Goal: Transaction & Acquisition: Purchase product/service

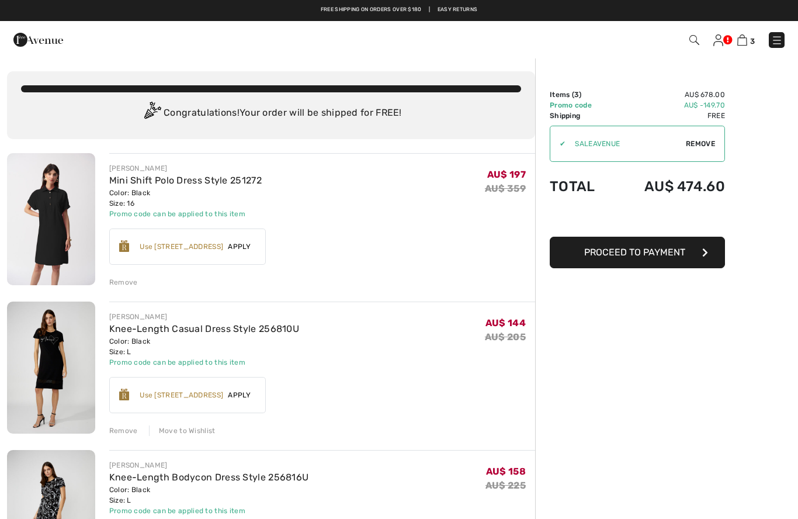
click at [778, 42] on img at bounding box center [777, 40] width 12 height 12
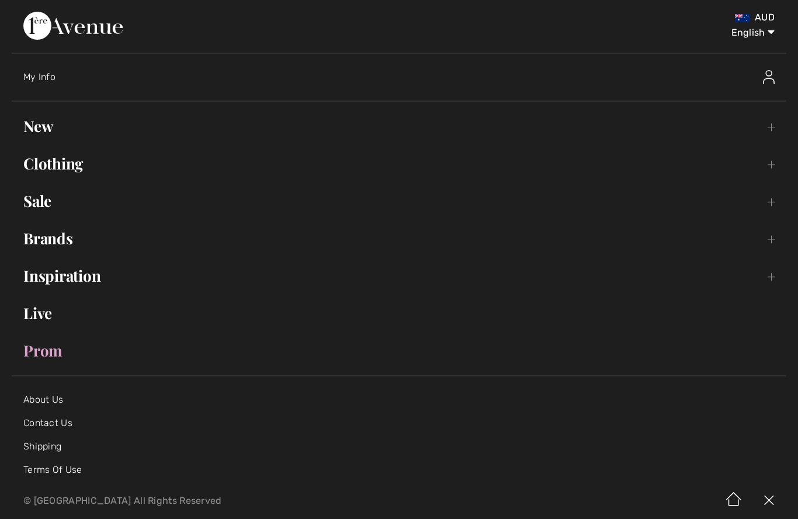
click at [43, 130] on link "New Toggle submenu" at bounding box center [399, 126] width 774 height 26
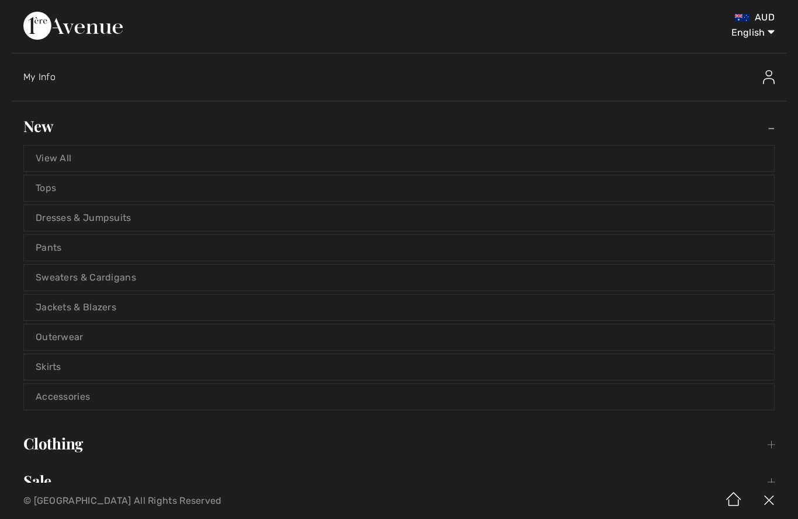
click at [79, 213] on link "Dresses & Jumpsuits" at bounding box center [399, 218] width 750 height 26
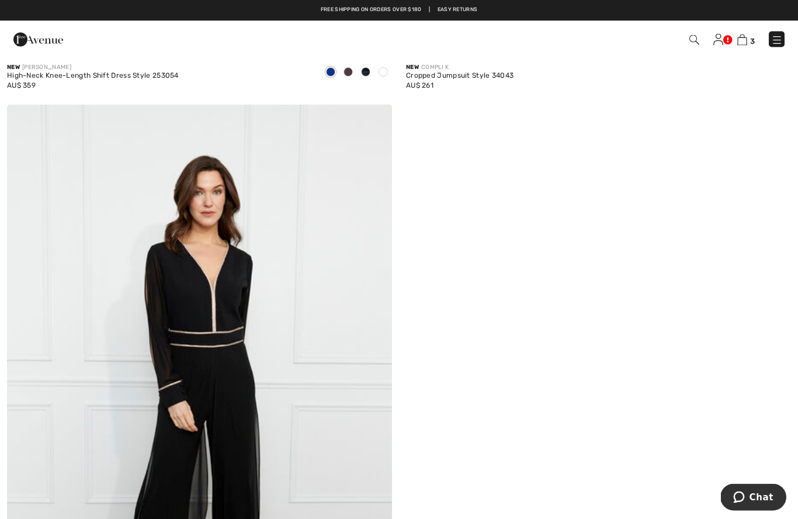
scroll to position [10317, 0]
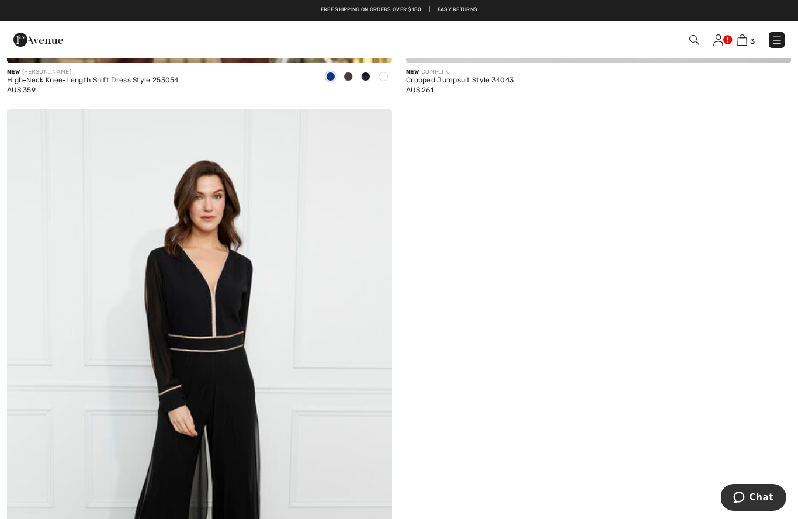
click at [747, 40] on img at bounding box center [742, 39] width 10 height 11
click at [719, 37] on img at bounding box center [718, 40] width 10 height 12
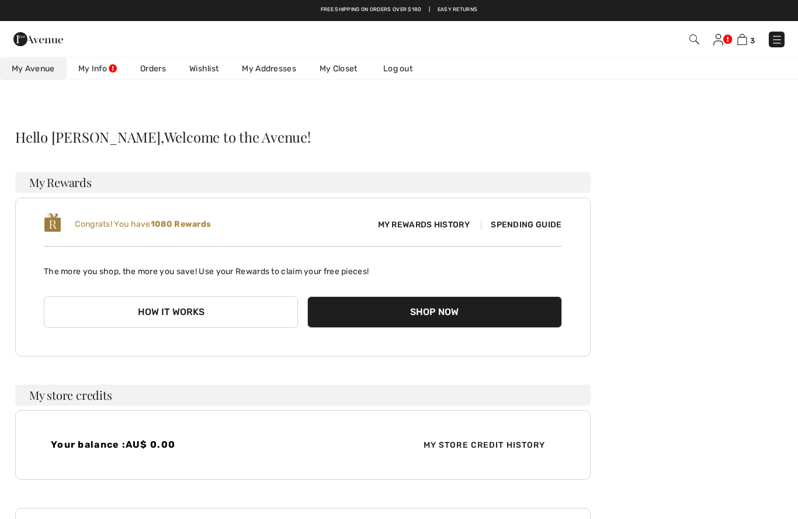
click at [207, 65] on link "Wishlist" at bounding box center [204, 69] width 53 height 22
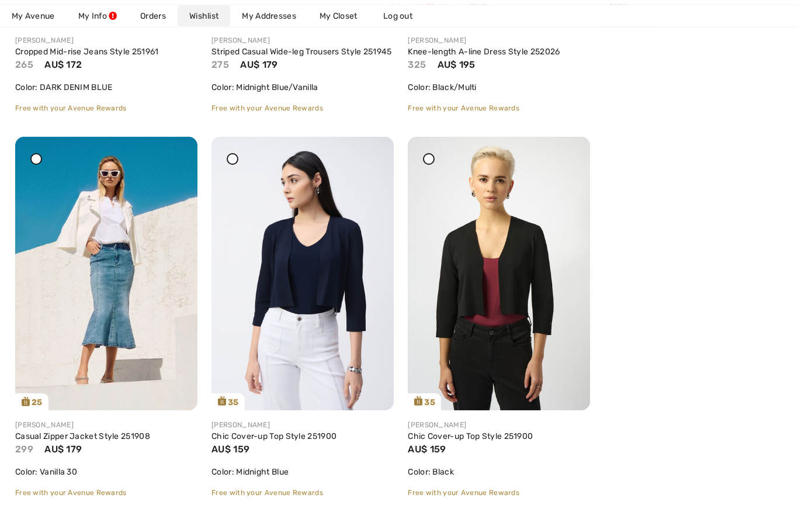
scroll to position [487, 0]
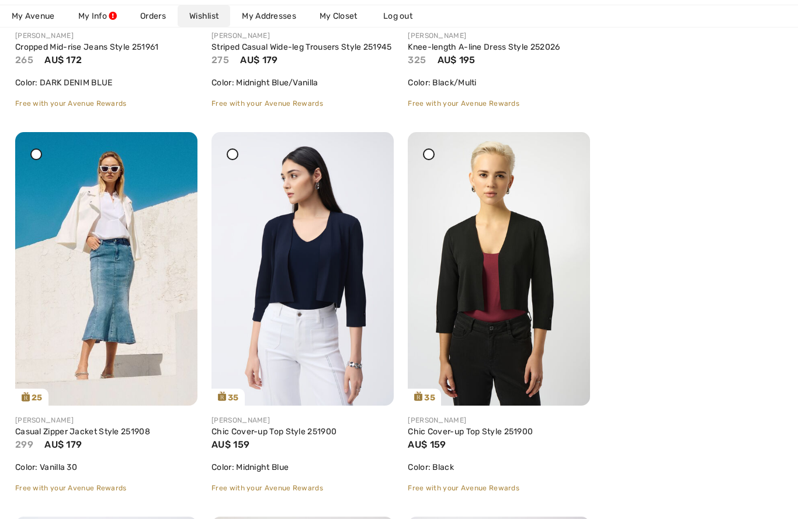
click at [98, 228] on img at bounding box center [106, 268] width 182 height 273
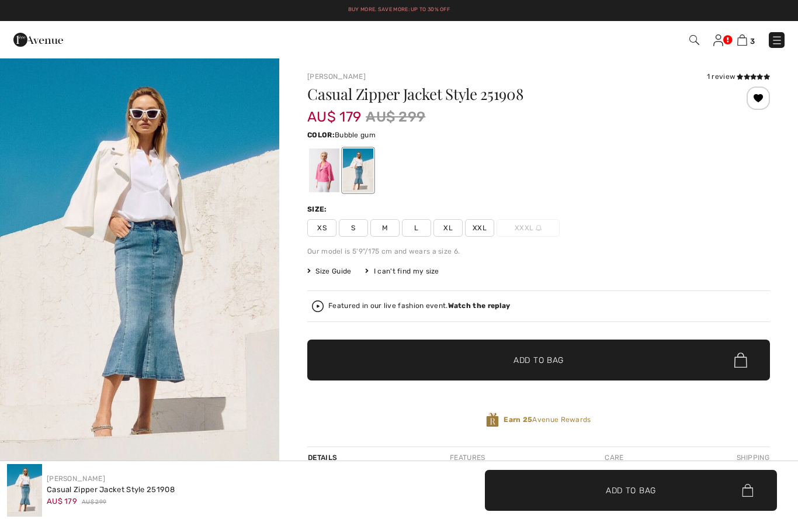
click at [320, 175] on div at bounding box center [324, 170] width 30 height 44
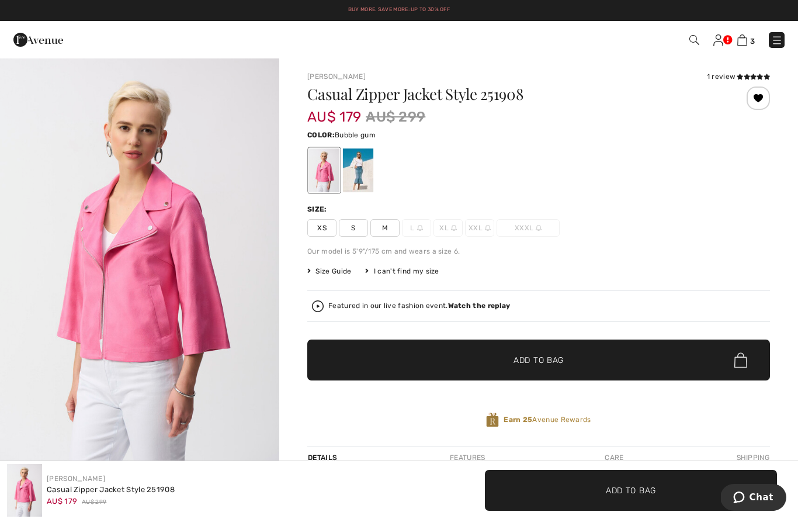
click at [780, 38] on img at bounding box center [777, 40] width 12 height 12
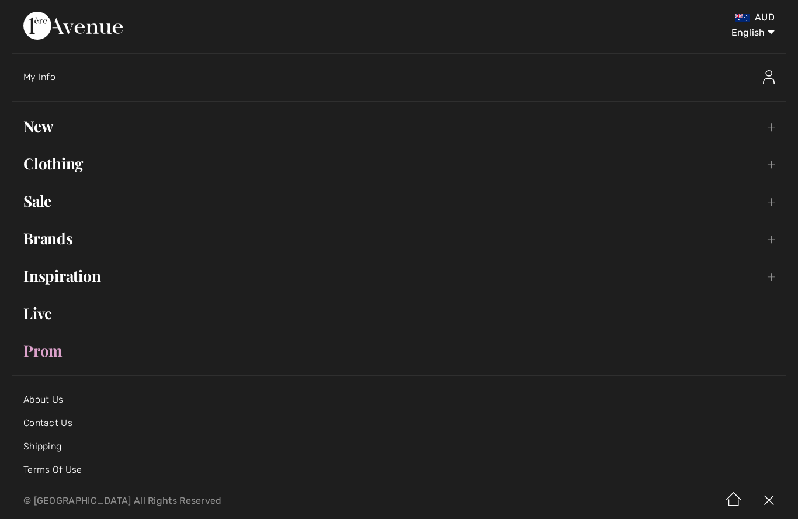
click at [44, 200] on link "Sale Toggle submenu" at bounding box center [399, 201] width 774 height 26
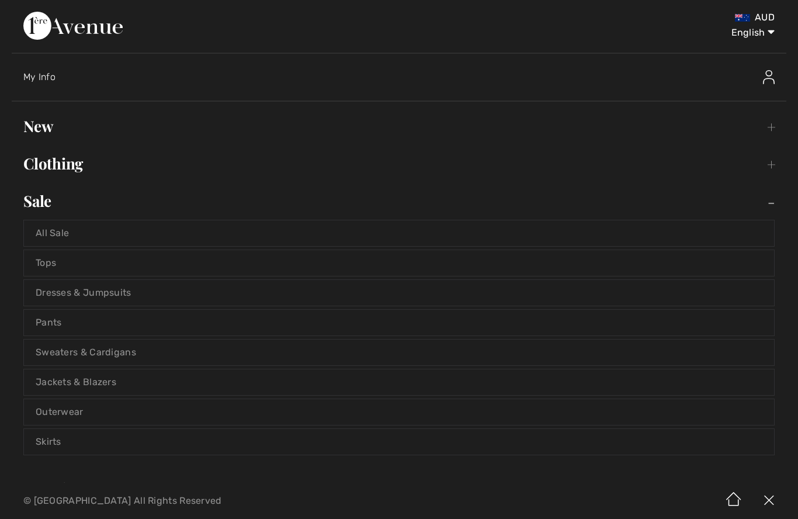
click at [57, 229] on link "All Sale" at bounding box center [399, 233] width 750 height 26
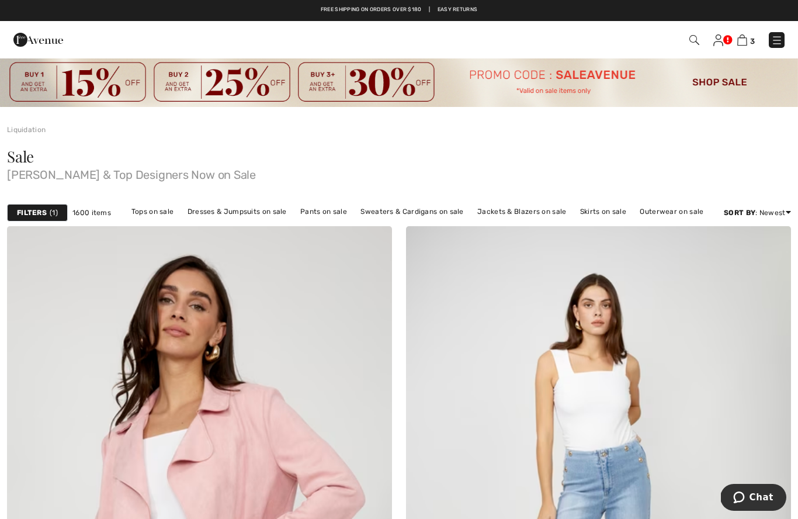
click at [743, 39] on img at bounding box center [742, 39] width 10 height 11
